Goal: Information Seeking & Learning: Learn about a topic

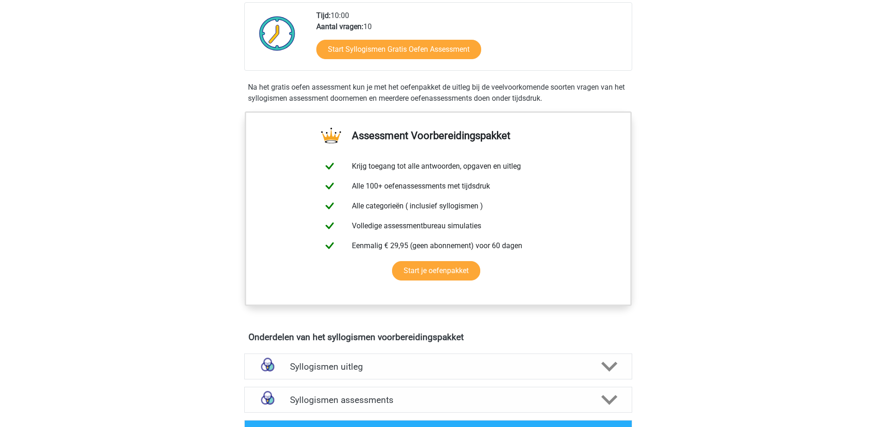
scroll to position [277, 0]
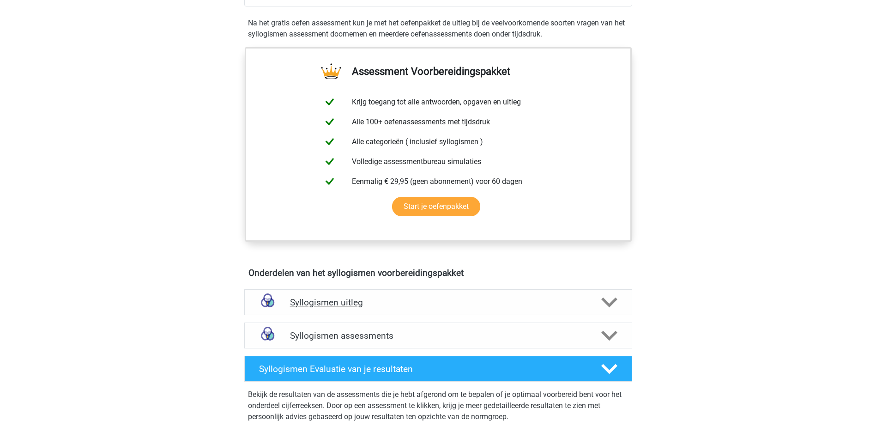
click at [508, 297] on h4 "Syllogismen uitleg" at bounding box center [438, 302] width 296 height 11
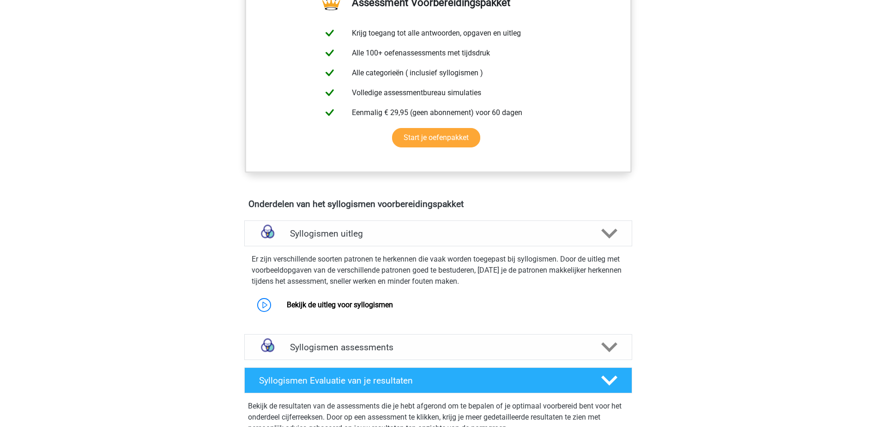
scroll to position [462, 0]
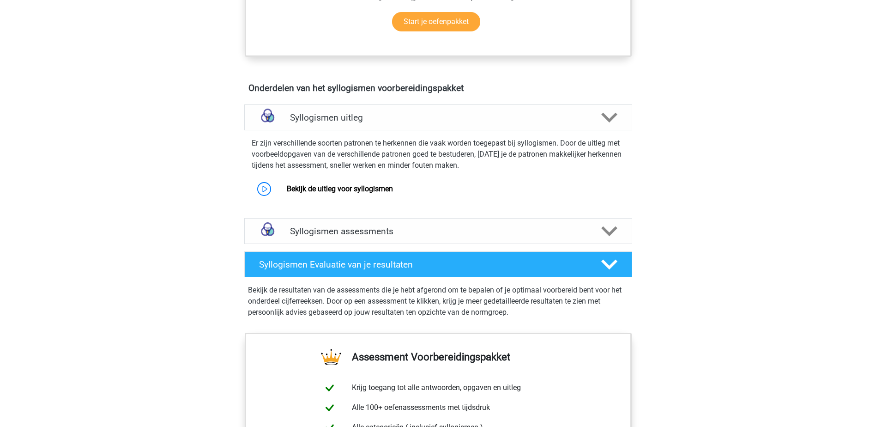
click at [411, 231] on h4 "Syllogismen assessments" at bounding box center [438, 231] width 296 height 11
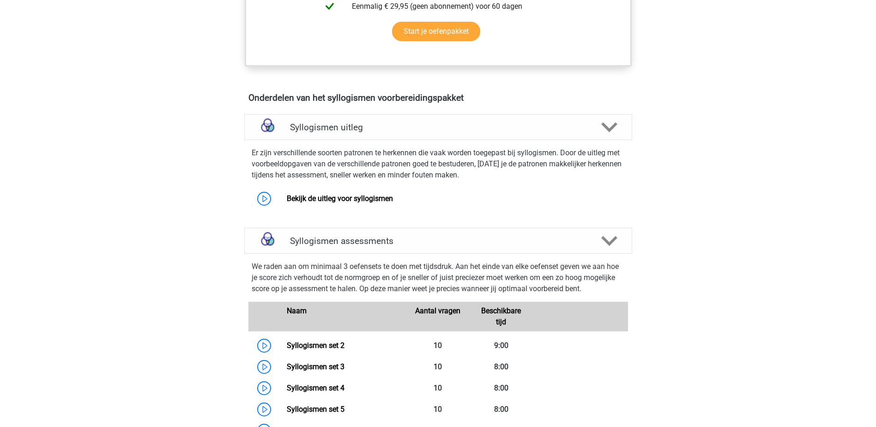
scroll to position [369, 0]
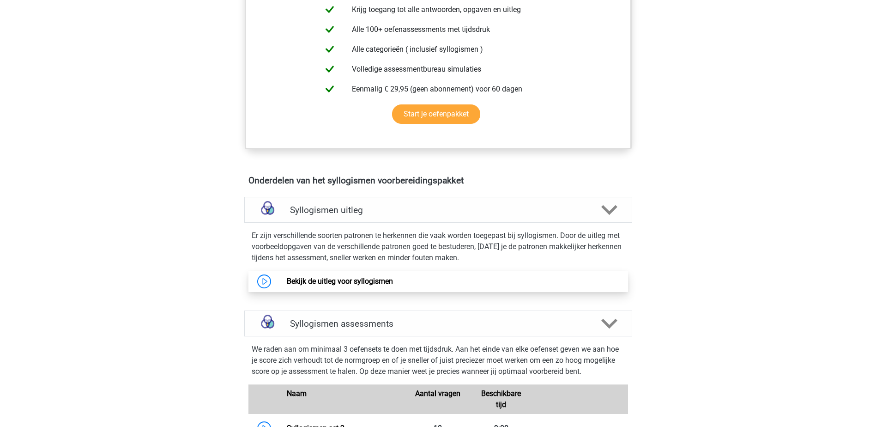
click at [393, 285] on link "Bekijk de uitleg voor syllogismen" at bounding box center [340, 281] width 106 height 9
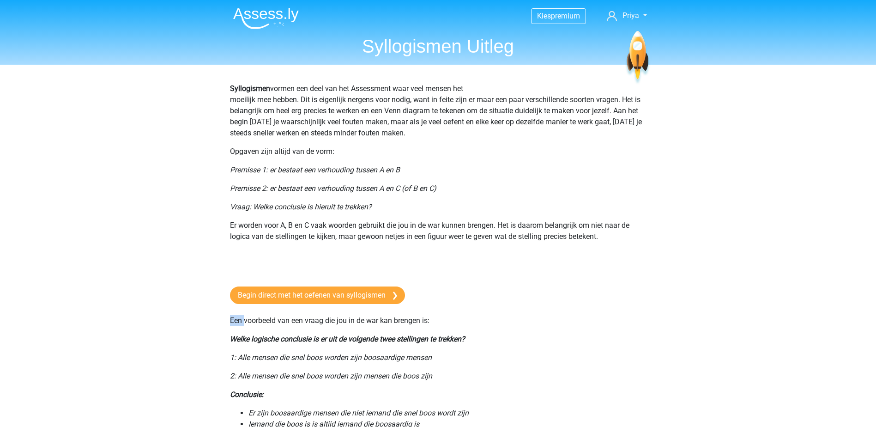
click at [354, 270] on p at bounding box center [438, 260] width 416 height 22
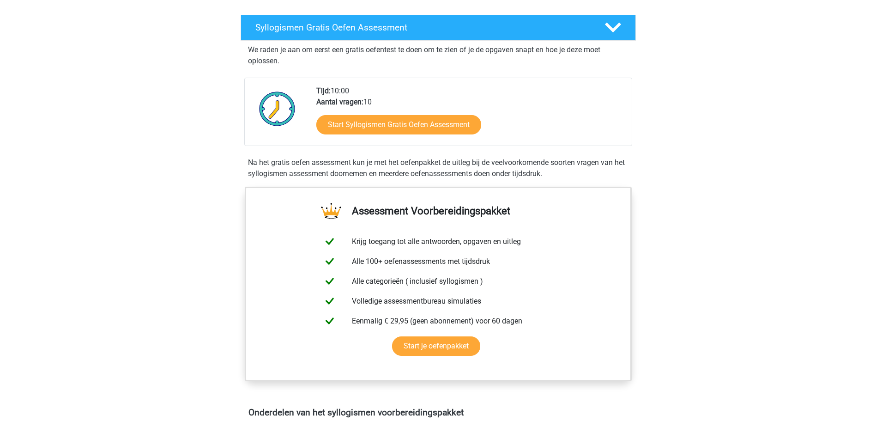
scroll to position [46, 0]
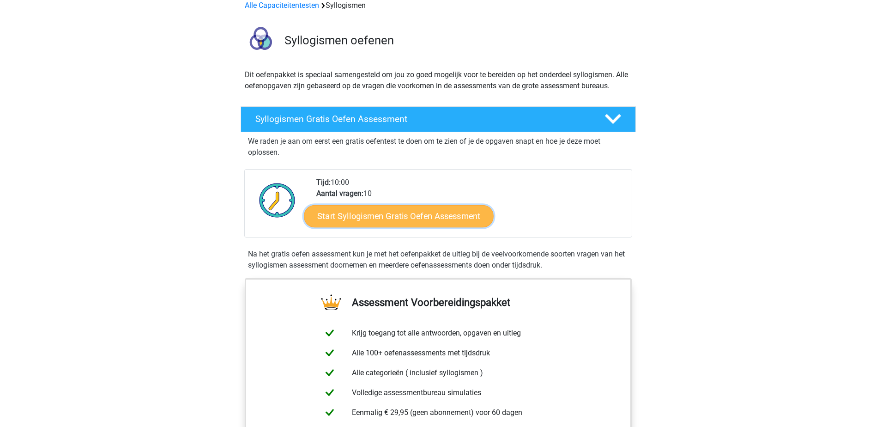
click at [409, 221] on link "Start Syllogismen Gratis Oefen Assessment" at bounding box center [399, 216] width 190 height 22
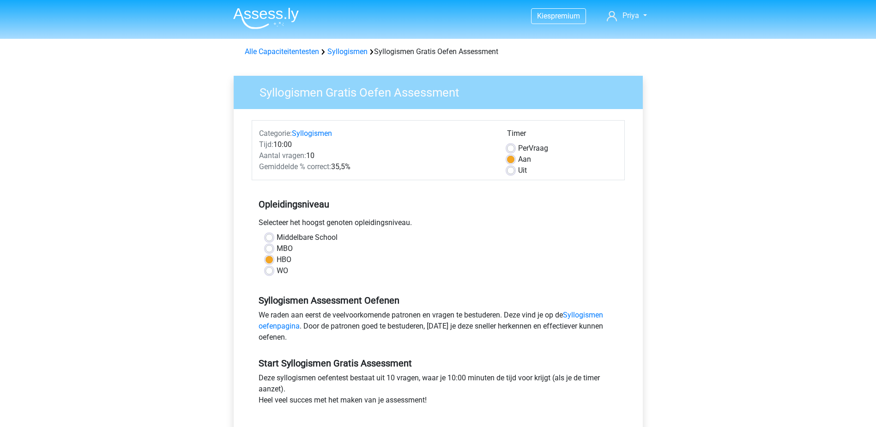
click at [518, 172] on label "Uit" at bounding box center [522, 170] width 9 height 11
click at [508, 172] on input "Uit" at bounding box center [510, 169] width 7 height 9
radio input "true"
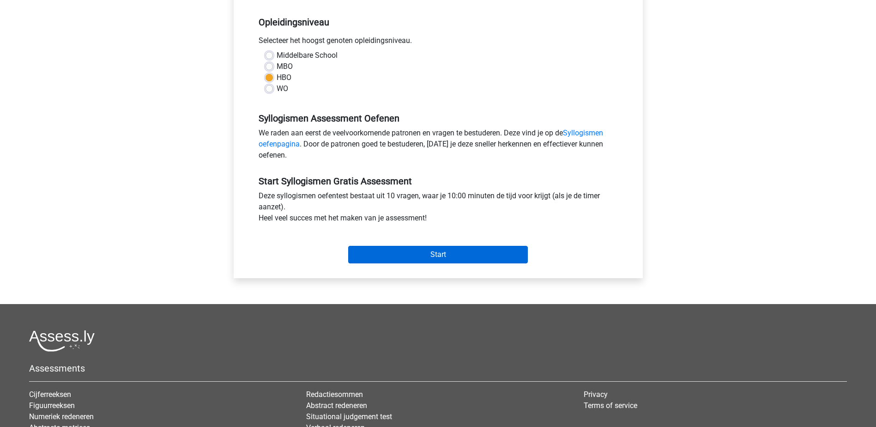
scroll to position [231, 0]
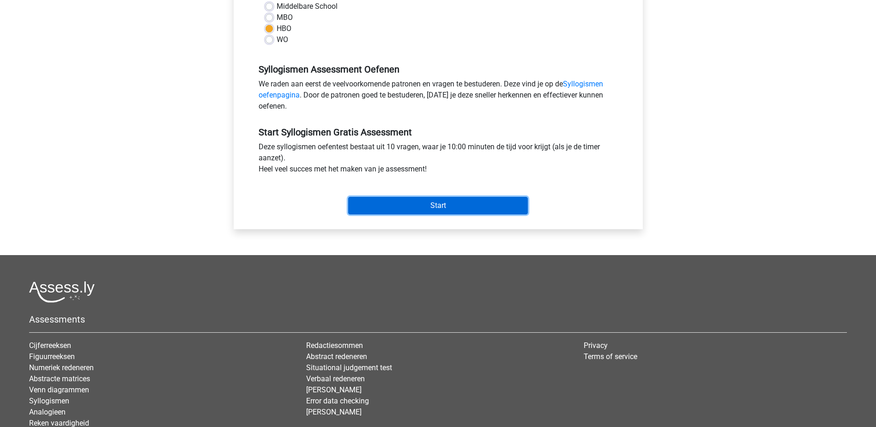
click at [472, 203] on input "Start" at bounding box center [438, 206] width 180 height 18
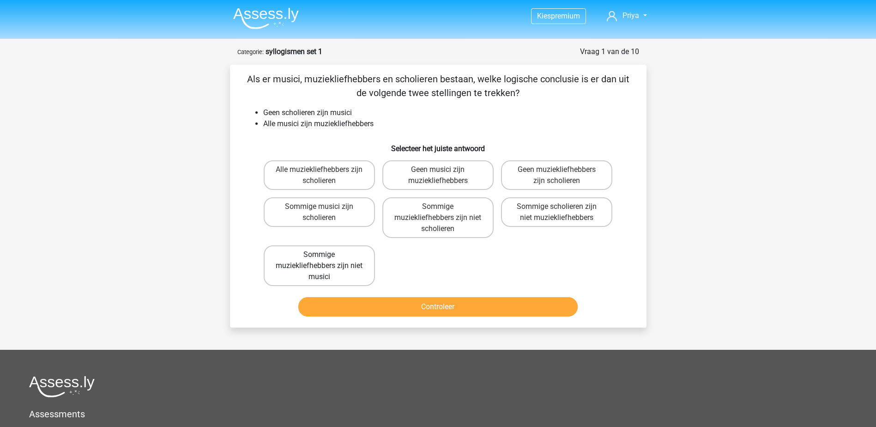
click at [330, 265] on label "Sommige muziekliefhebbers zijn niet musici" at bounding box center [319, 265] width 111 height 41
click at [325, 260] on input "Sommige muziekliefhebbers zijn niet musici" at bounding box center [322, 257] width 6 height 6
radio input "true"
click at [476, 307] on button "Controleer" at bounding box center [437, 306] width 279 height 19
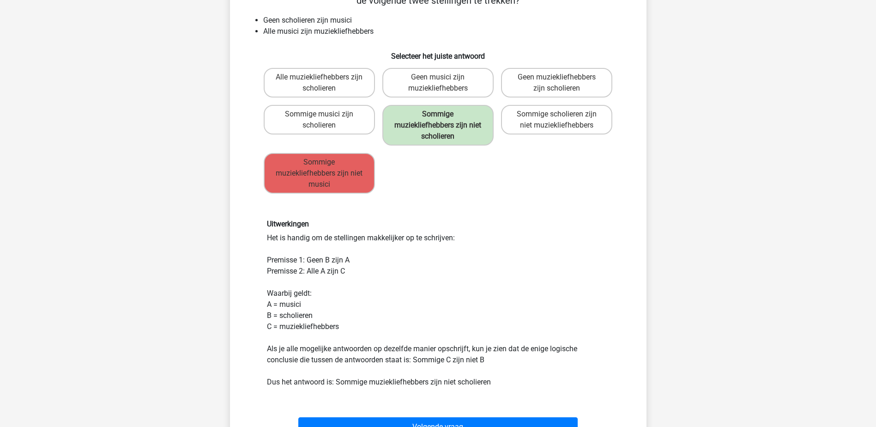
scroll to position [139, 0]
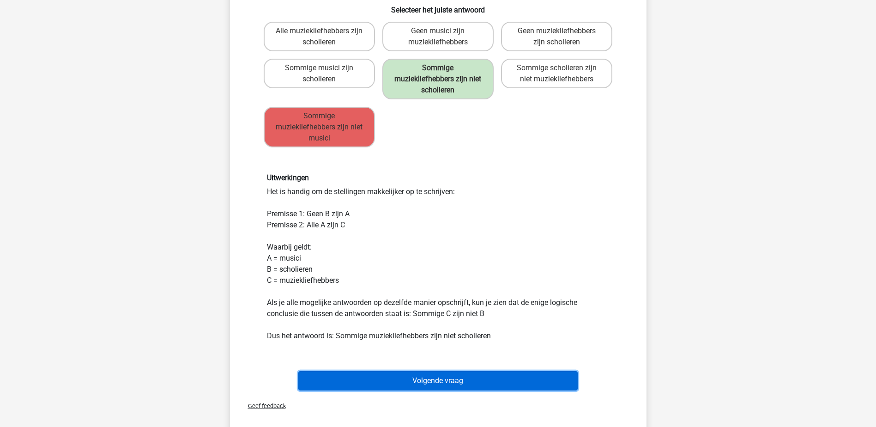
click at [472, 379] on button "Volgende vraag" at bounding box center [437, 380] width 279 height 19
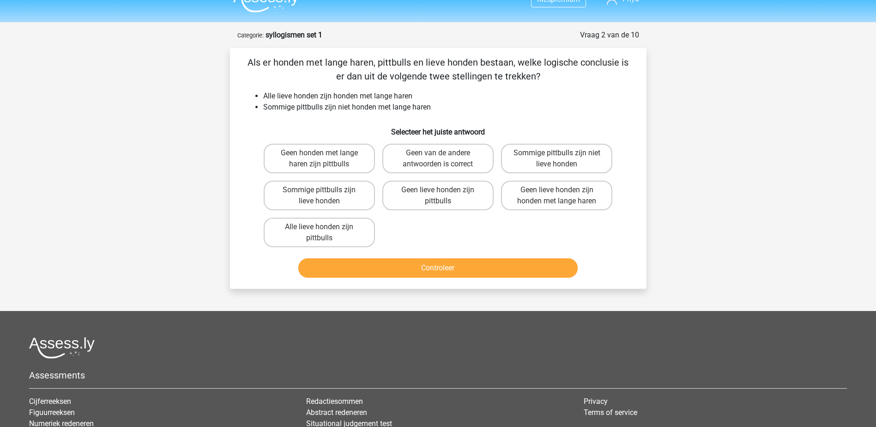
scroll to position [0, 0]
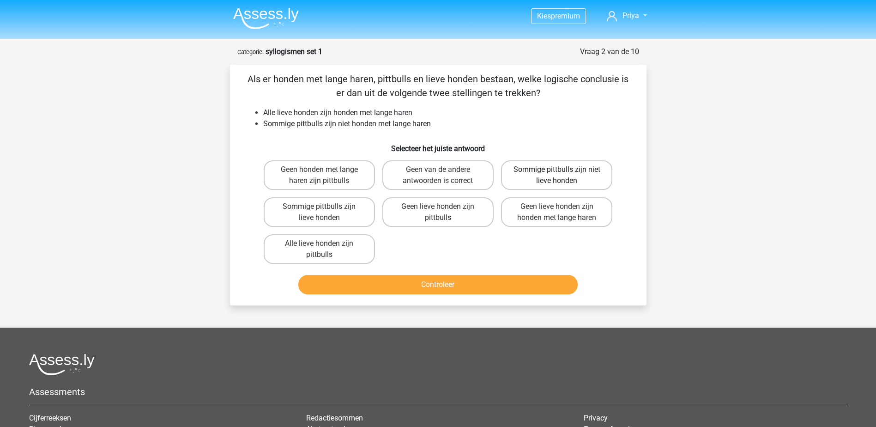
click at [576, 183] on label "Sommige pittbulls zijn niet lieve honden" at bounding box center [556, 175] width 111 height 30
click at [563, 175] on input "Sommige pittbulls zijn niet lieve honden" at bounding box center [560, 172] width 6 height 6
radio input "true"
click at [498, 282] on button "Controleer" at bounding box center [437, 284] width 279 height 19
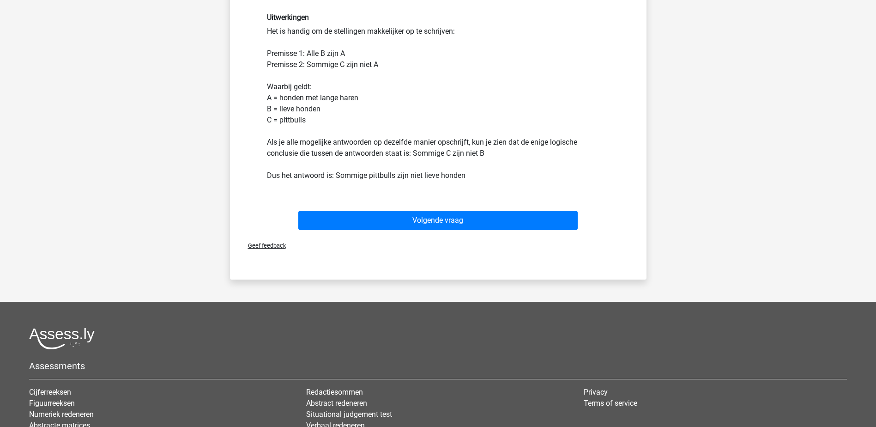
scroll to position [277, 0]
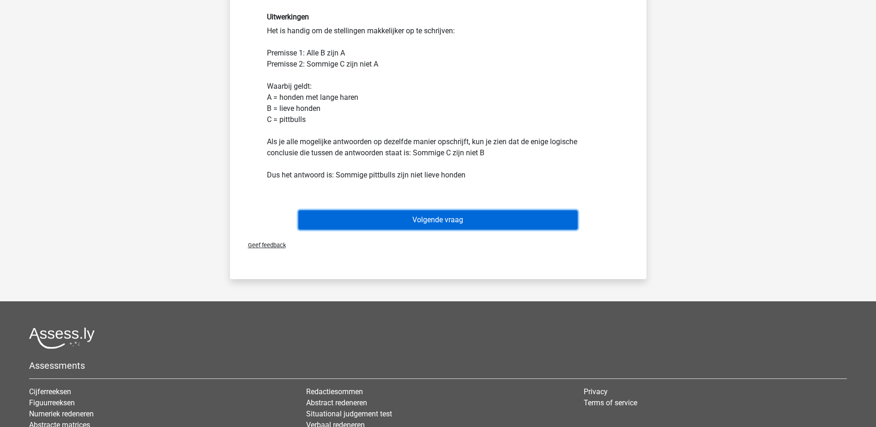
click at [535, 217] on button "Volgende vraag" at bounding box center [437, 219] width 279 height 19
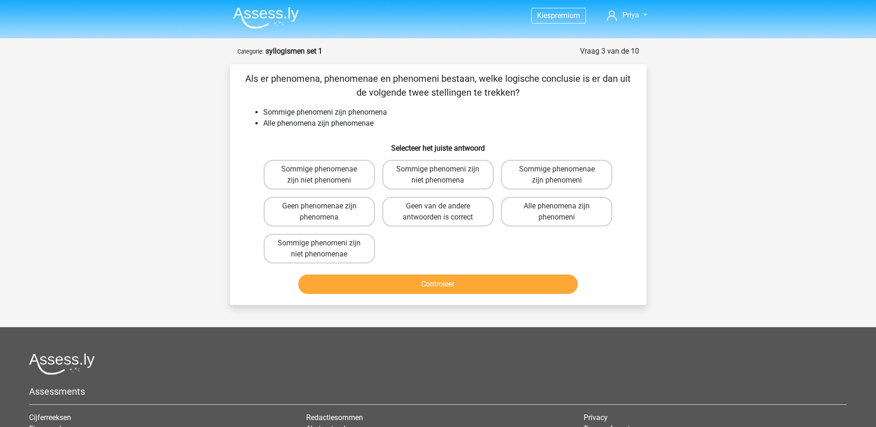
scroll to position [0, 0]
click at [340, 171] on label "Sommige phenomenae zijn niet phenomeni" at bounding box center [319, 175] width 111 height 30
click at [325, 171] on input "Sommige phenomenae zijn niet phenomeni" at bounding box center [322, 172] width 6 height 6
radio input "true"
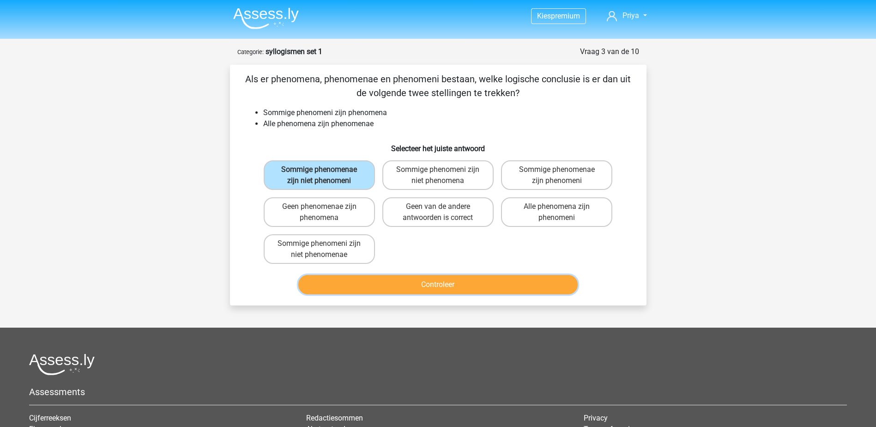
click at [452, 281] on button "Controleer" at bounding box center [437, 284] width 279 height 19
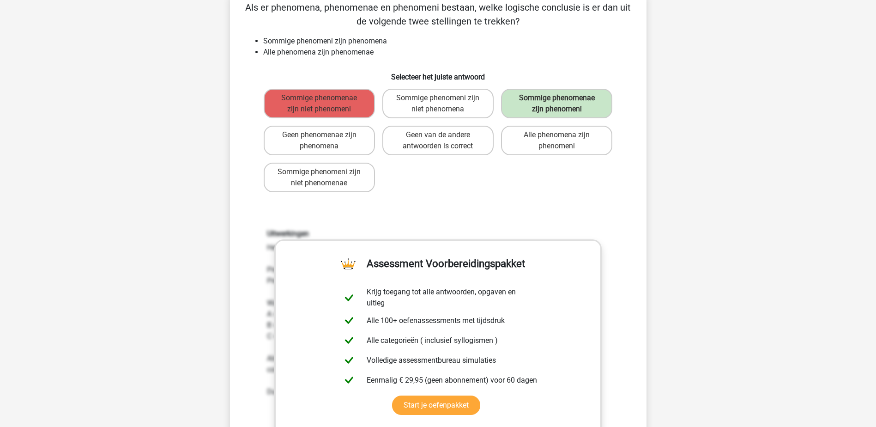
scroll to position [185, 0]
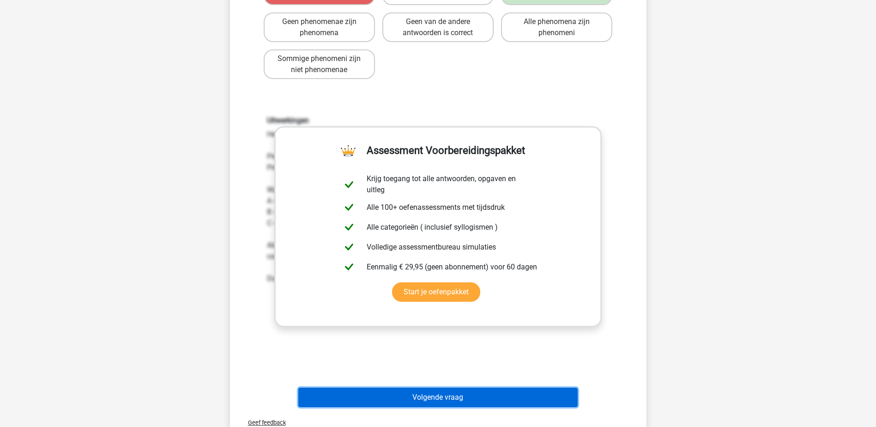
click at [493, 397] on button "Volgende vraag" at bounding box center [437, 396] width 279 height 19
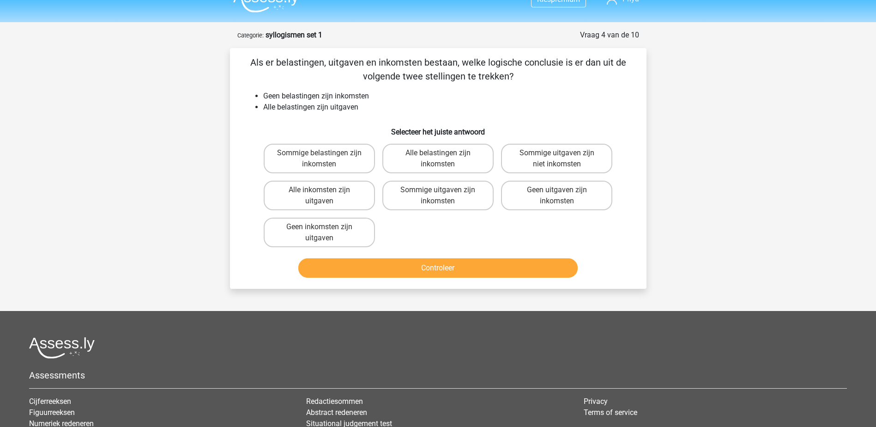
scroll to position [0, 0]
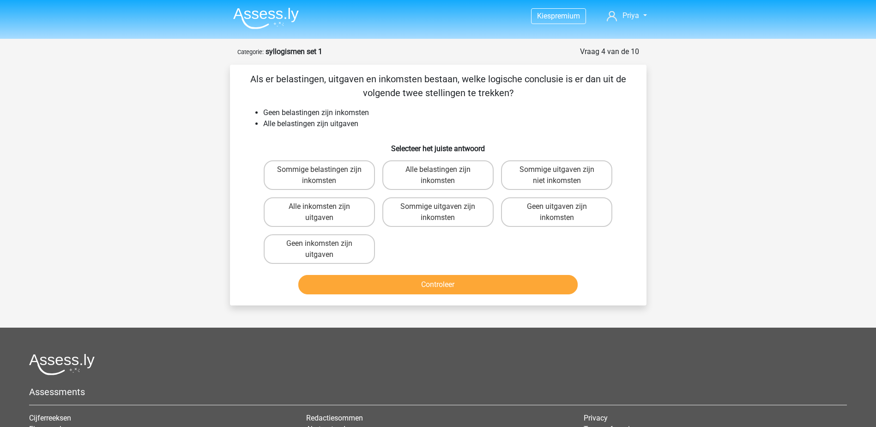
drag, startPoint x: 332, startPoint y: 257, endPoint x: 367, endPoint y: 273, distance: 39.2
click at [332, 257] on label "Geen inkomsten zijn uitgaven" at bounding box center [319, 249] width 111 height 30
click at [325, 249] on input "Geen inkomsten zijn uitgaven" at bounding box center [322, 246] width 6 height 6
radio input "true"
click at [403, 286] on button "Controleer" at bounding box center [437, 284] width 279 height 19
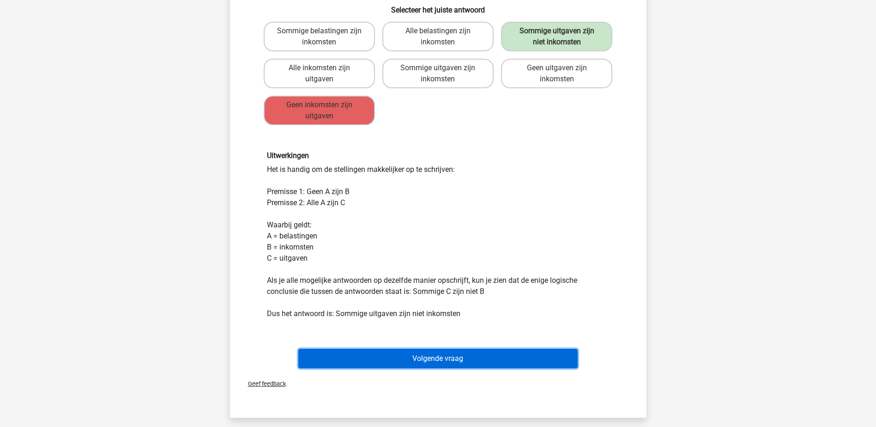
drag, startPoint x: 483, startPoint y: 360, endPoint x: 490, endPoint y: 273, distance: 87.0
click at [483, 360] on button "Volgende vraag" at bounding box center [437, 358] width 279 height 19
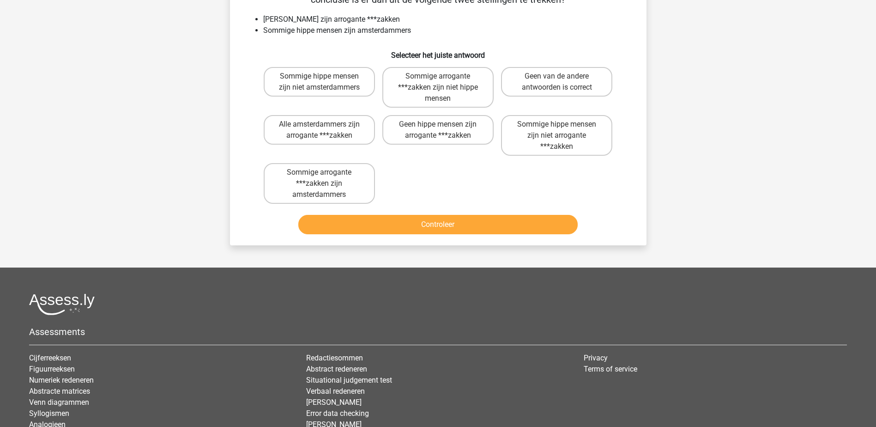
scroll to position [46, 0]
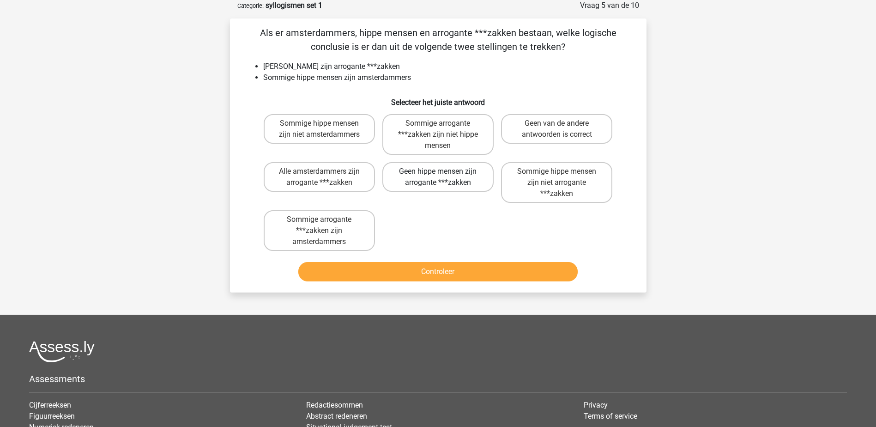
click at [440, 178] on label "Geen hippe mensen zijn arrogante ***zakken" at bounding box center [437, 177] width 111 height 30
click at [440, 177] on input "Geen hippe mensen zijn arrogante ***zakken" at bounding box center [441, 174] width 6 height 6
radio input "true"
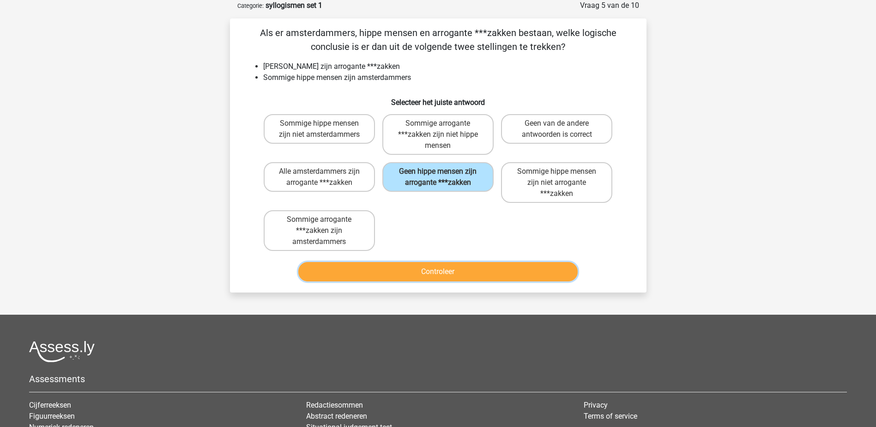
click at [515, 280] on button "Controleer" at bounding box center [437, 271] width 279 height 19
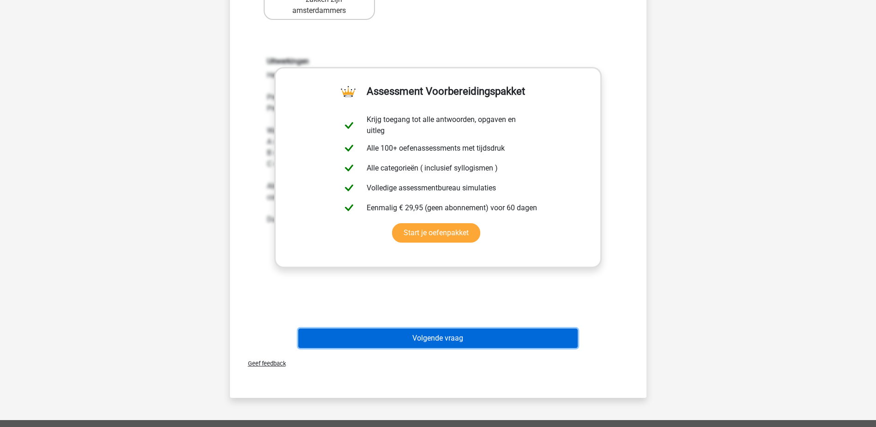
drag, startPoint x: 500, startPoint y: 339, endPoint x: 498, endPoint y: 328, distance: 10.8
click at [500, 339] on button "Volgende vraag" at bounding box center [437, 337] width 279 height 19
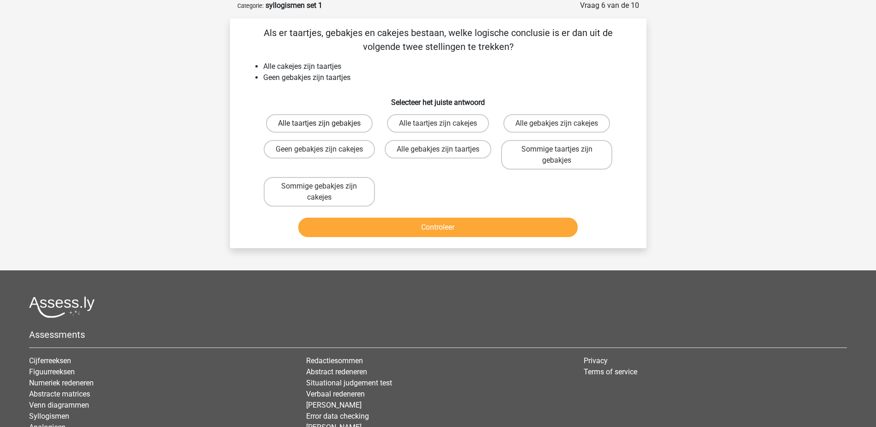
click at [344, 122] on label "Alle taartjes zijn gebakjes" at bounding box center [319, 123] width 107 height 18
click at [325, 123] on input "Alle taartjes zijn gebakjes" at bounding box center [322, 126] width 6 height 6
radio input "true"
click at [460, 72] on li "Geen gebakjes zijn taartjes" at bounding box center [447, 77] width 368 height 11
click at [451, 121] on label "Alle taartjes zijn cakejes" at bounding box center [438, 123] width 102 height 18
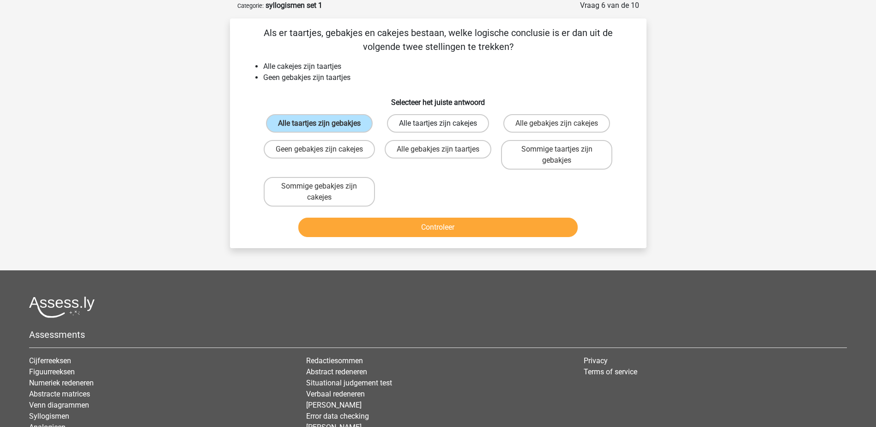
click at [444, 123] on input "Alle taartjes zijn cakejes" at bounding box center [441, 126] width 6 height 6
radio input "true"
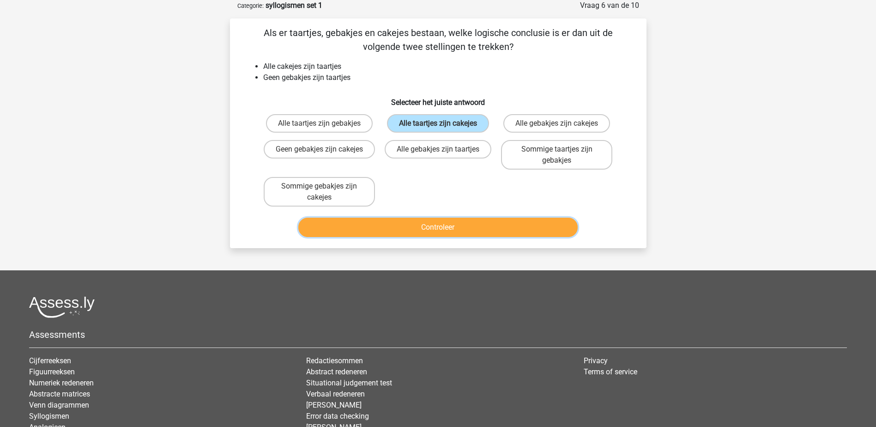
click at [479, 233] on button "Controleer" at bounding box center [437, 226] width 279 height 19
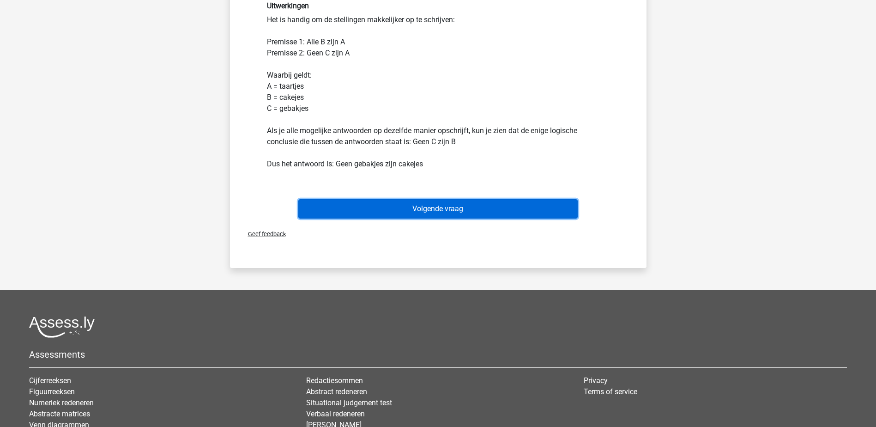
click at [486, 210] on button "Volgende vraag" at bounding box center [437, 208] width 279 height 19
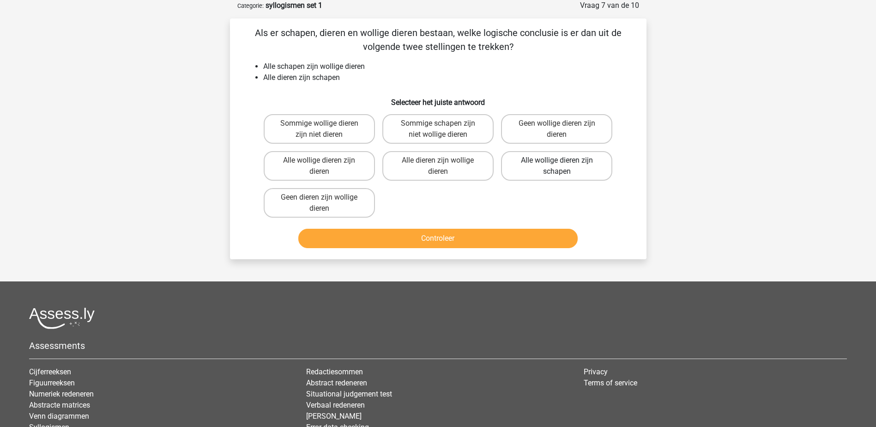
click at [567, 169] on label "Alle wollige dieren zijn schapen" at bounding box center [556, 166] width 111 height 30
click at [563, 166] on input "Alle wollige dieren zijn schapen" at bounding box center [560, 163] width 6 height 6
radio input "true"
click at [498, 230] on button "Controleer" at bounding box center [437, 238] width 279 height 19
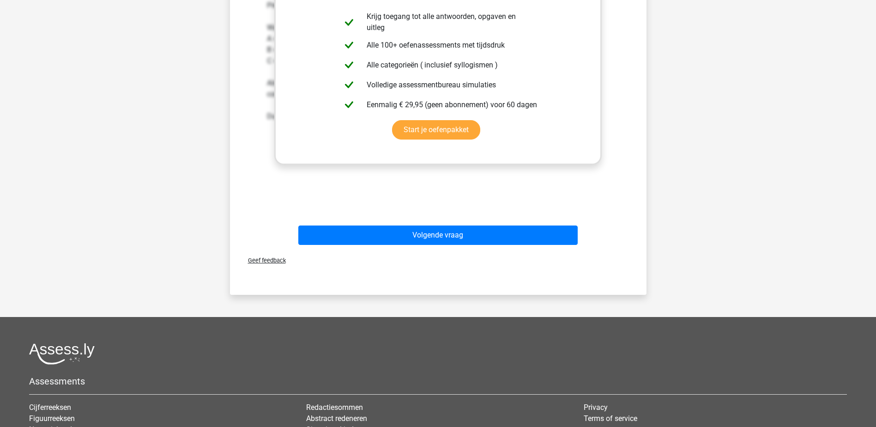
scroll to position [416, 0]
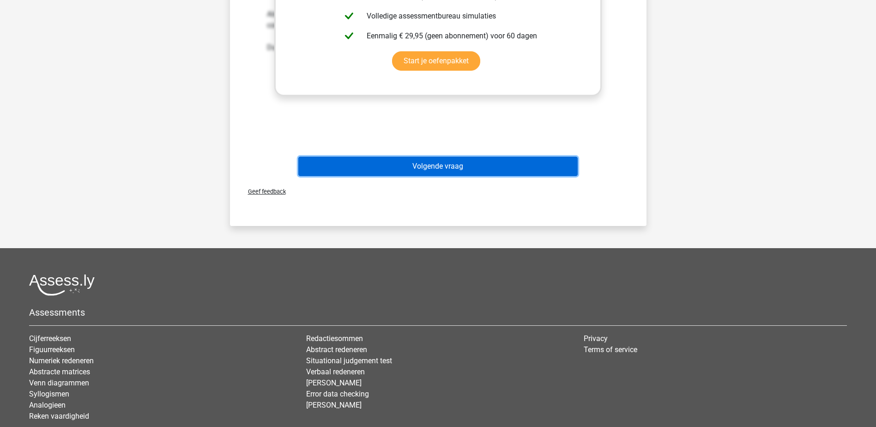
click at [539, 168] on button "Volgende vraag" at bounding box center [437, 166] width 279 height 19
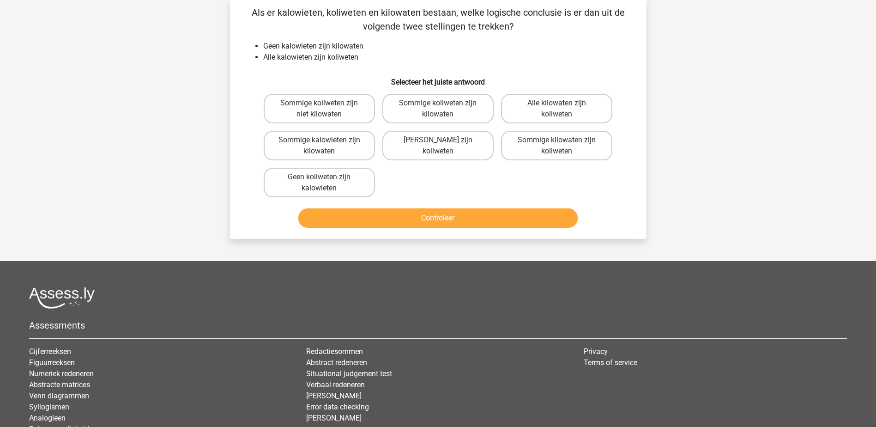
scroll to position [46, 0]
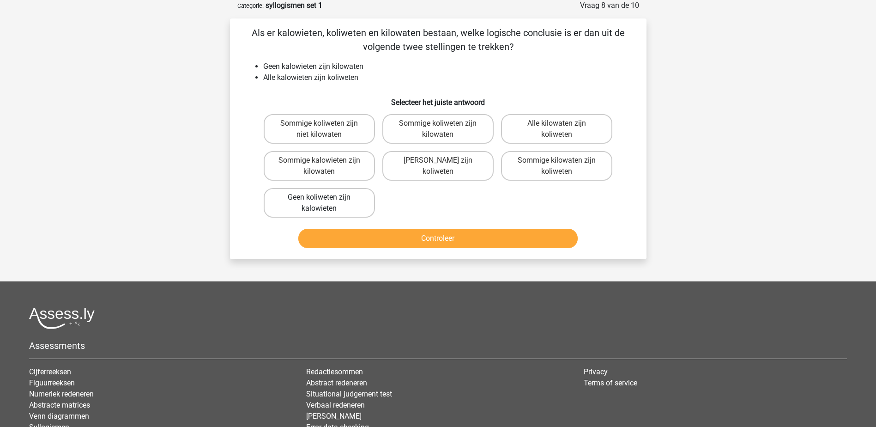
click at [344, 204] on label "Geen koliweten zijn kalowieten" at bounding box center [319, 203] width 111 height 30
click at [325, 203] on input "Geen koliweten zijn kalowieten" at bounding box center [322, 200] width 6 height 6
radio input "true"
drag, startPoint x: 363, startPoint y: 239, endPoint x: 357, endPoint y: 237, distance: 6.6
click at [363, 239] on button "Controleer" at bounding box center [437, 238] width 279 height 19
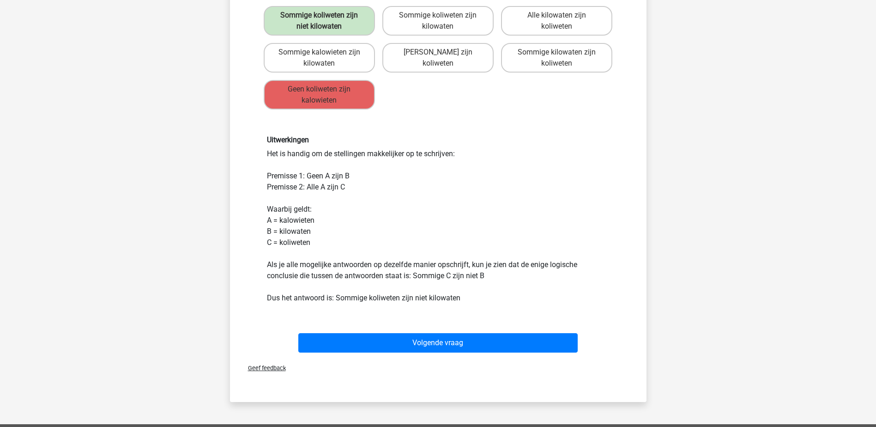
scroll to position [369, 0]
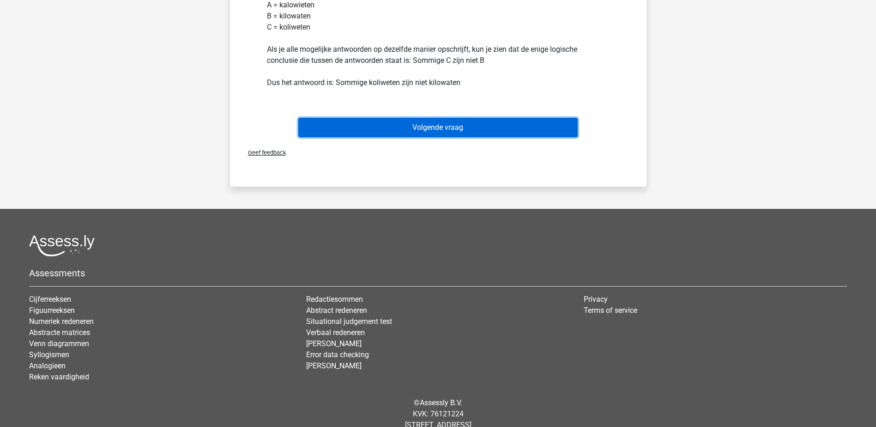
click at [496, 122] on button "Volgende vraag" at bounding box center [437, 127] width 279 height 19
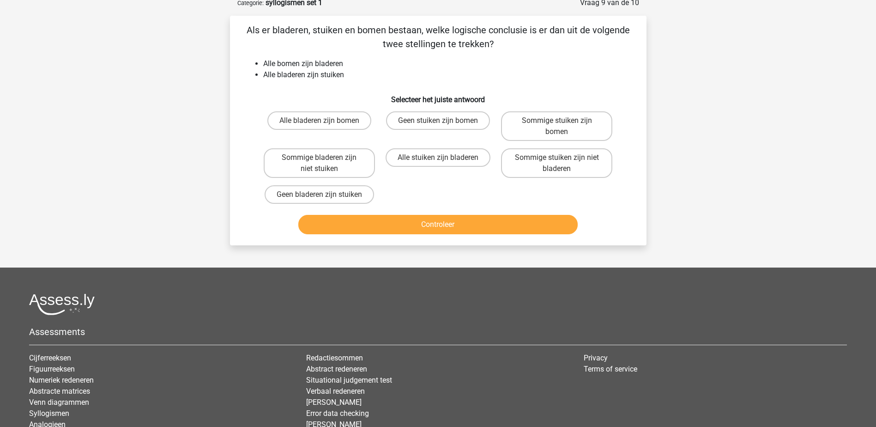
scroll to position [46, 0]
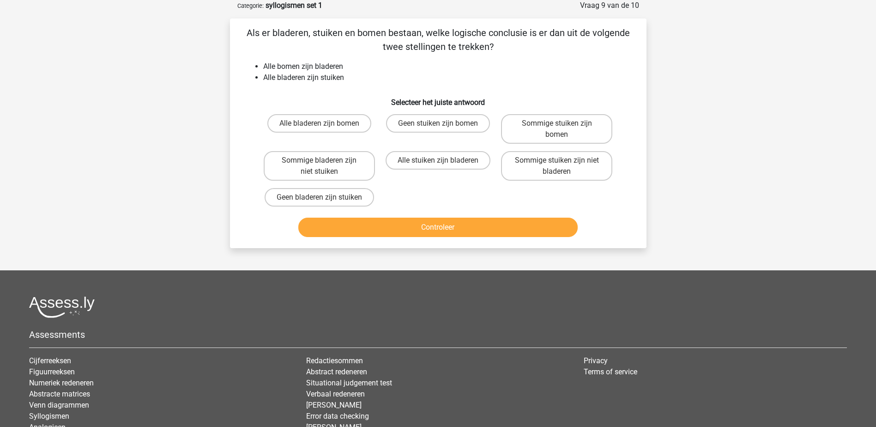
drag, startPoint x: 434, startPoint y: 157, endPoint x: 427, endPoint y: 189, distance: 33.1
click at [433, 158] on label "Alle stuiken zijn bladeren" at bounding box center [437, 160] width 105 height 18
click at [438, 160] on input "Alle stuiken zijn bladeren" at bounding box center [441, 163] width 6 height 6
radio input "true"
click at [423, 223] on button "Controleer" at bounding box center [437, 226] width 279 height 19
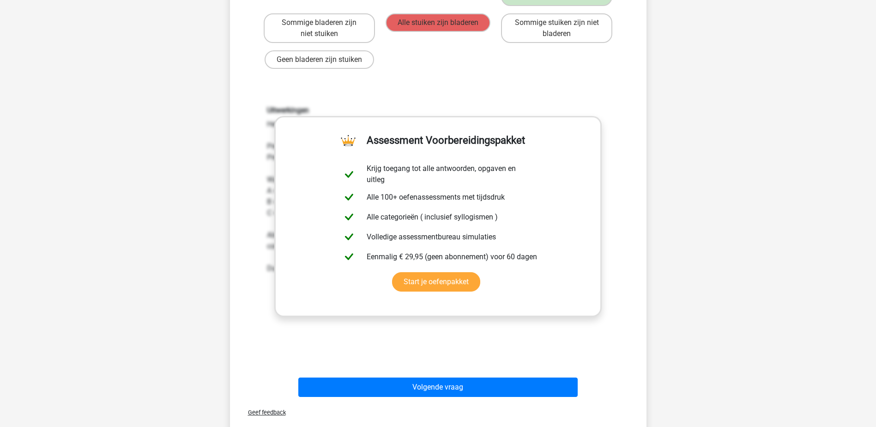
scroll to position [416, 0]
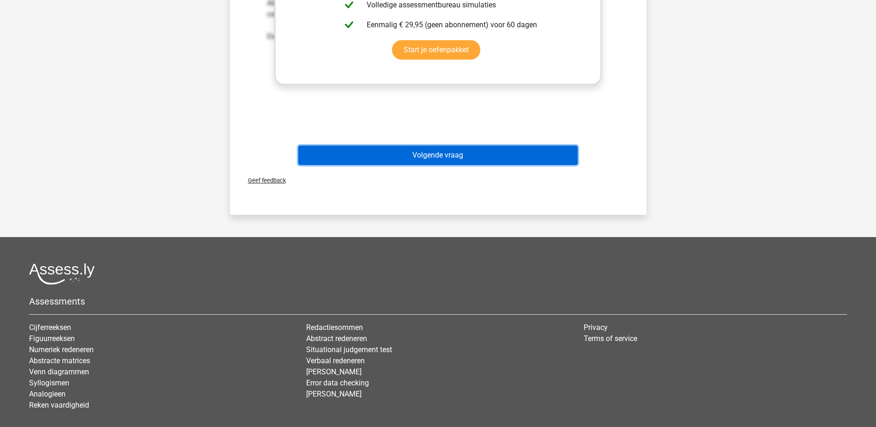
click at [470, 157] on button "Volgende vraag" at bounding box center [437, 154] width 279 height 19
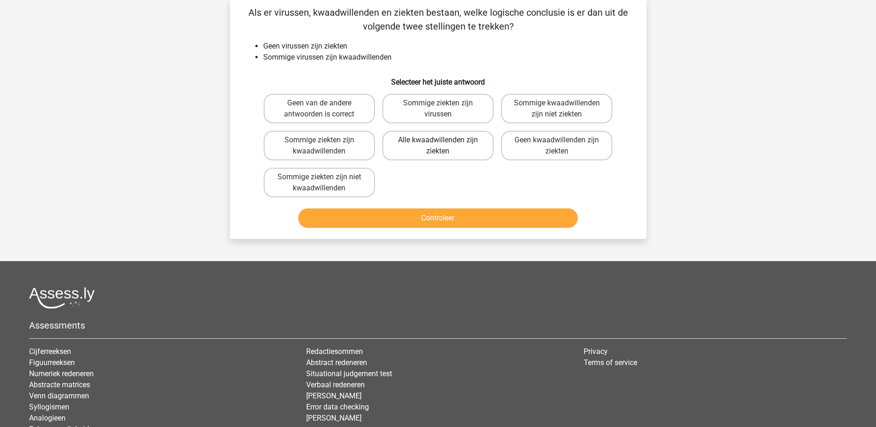
scroll to position [46, 0]
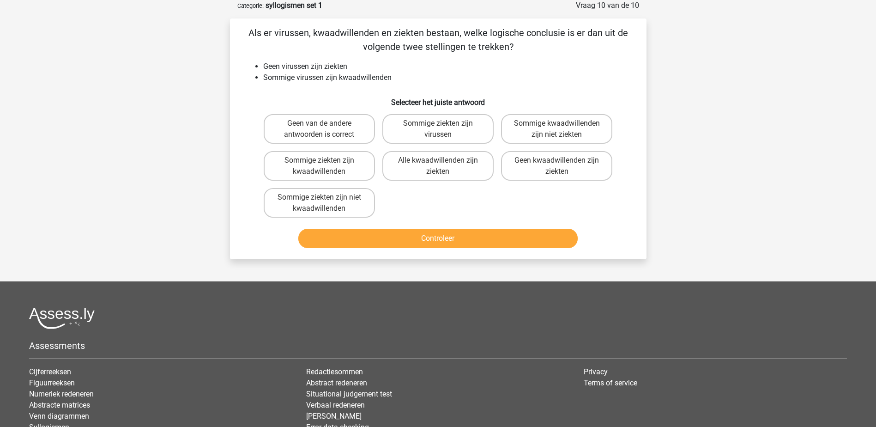
drag, startPoint x: 448, startPoint y: 134, endPoint x: 434, endPoint y: 210, distance: 77.1
click at [436, 211] on div "Geen van de andere antwoorden is correct Sommige ziekten zijn virussen Sommige …" at bounding box center [438, 165] width 356 height 111
click at [465, 127] on label "Sommige ziekten zijn virussen" at bounding box center [437, 129] width 111 height 30
click at [444, 127] on input "Sommige ziekten zijn virussen" at bounding box center [441, 126] width 6 height 6
radio input "true"
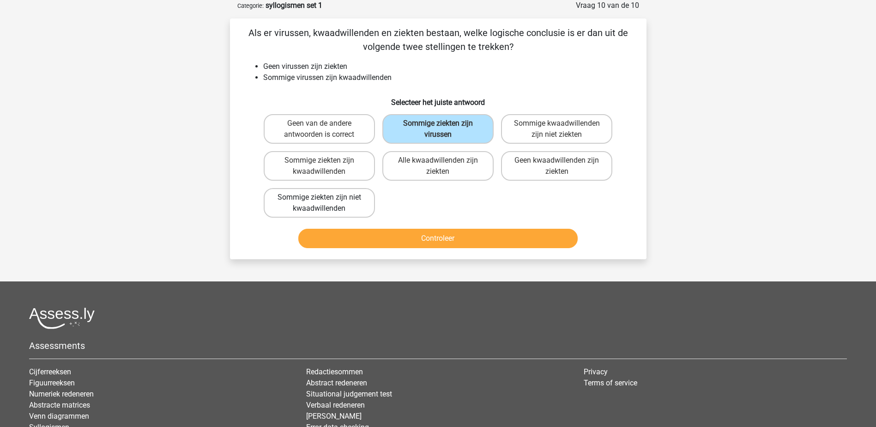
click at [294, 199] on label "Sommige ziekten zijn niet kwaadwillenden" at bounding box center [319, 203] width 111 height 30
click at [319, 199] on input "Sommige ziekten zijn niet kwaadwillenden" at bounding box center [322, 200] width 6 height 6
radio input "true"
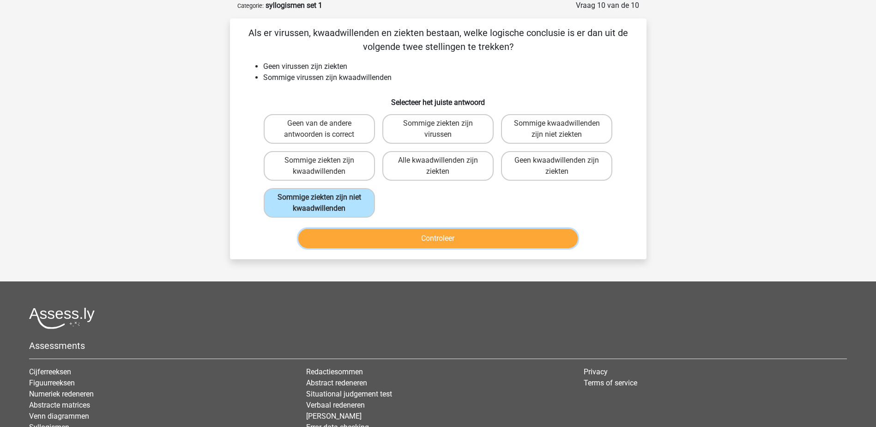
click at [345, 241] on button "Controleer" at bounding box center [437, 238] width 279 height 19
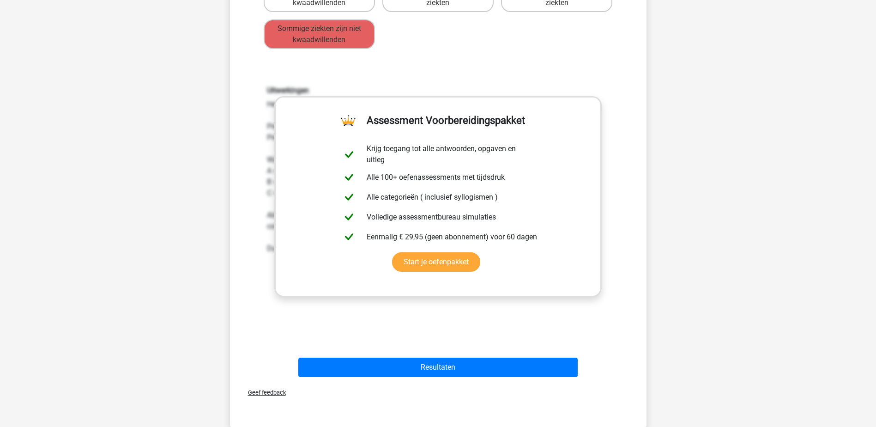
scroll to position [416, 0]
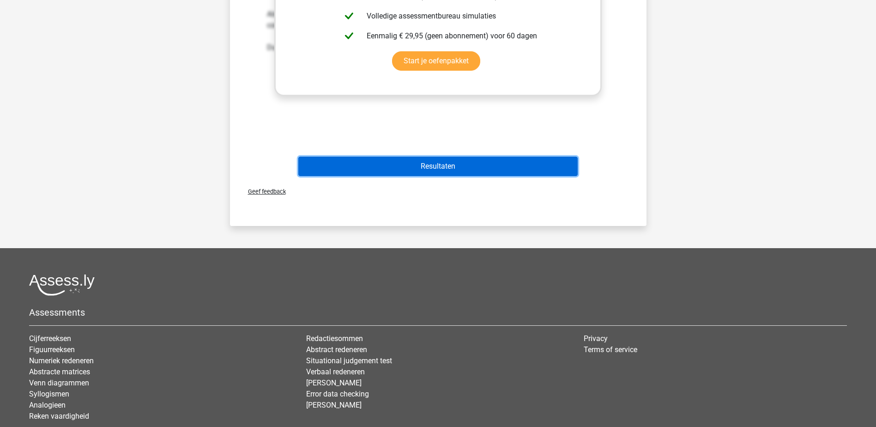
click at [432, 165] on button "Resultaten" at bounding box center [437, 166] width 279 height 19
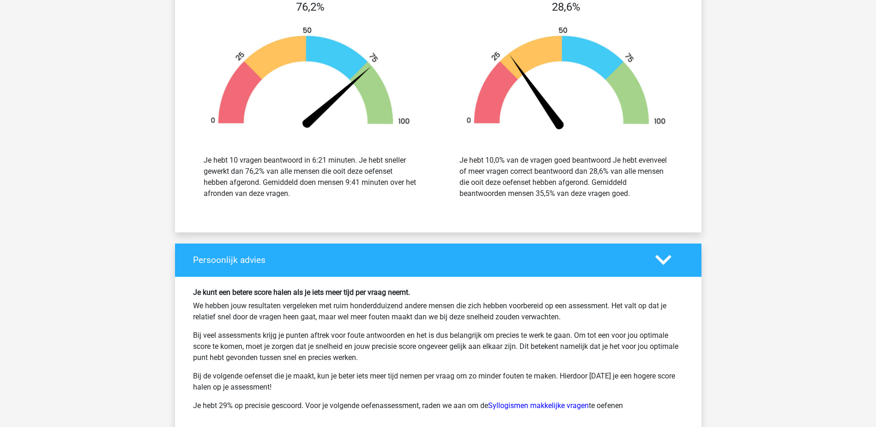
scroll to position [1148, 0]
